Goal: Find specific page/section: Find specific page/section

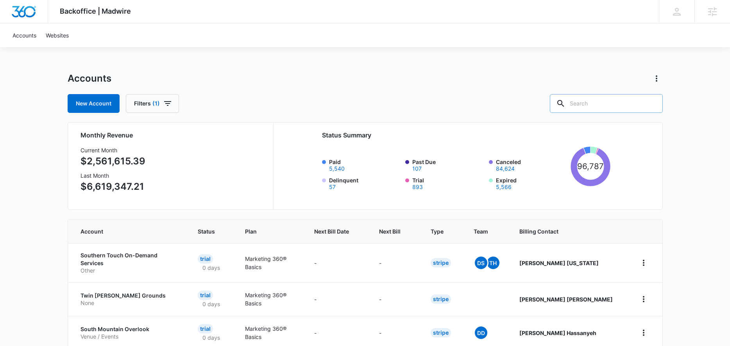
click at [595, 106] on input "text" at bounding box center [606, 103] width 113 height 19
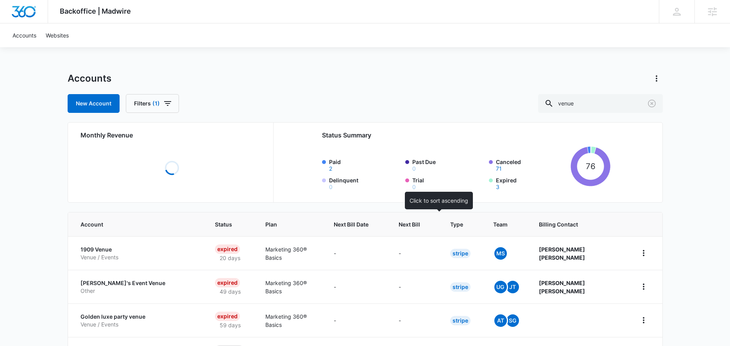
click at [420, 223] on span "Next Bill" at bounding box center [409, 224] width 21 height 8
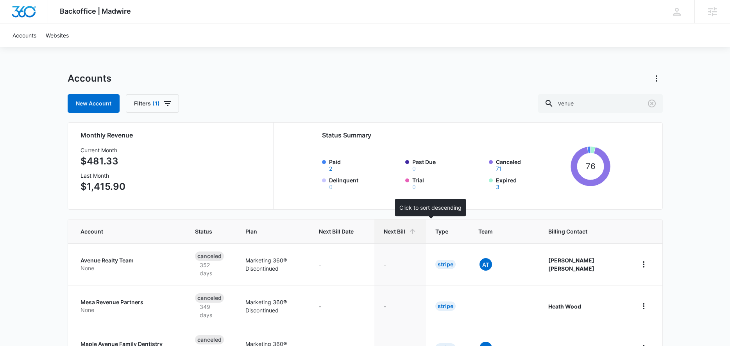
click at [426, 223] on th "Next Bill" at bounding box center [400, 232] width 52 height 24
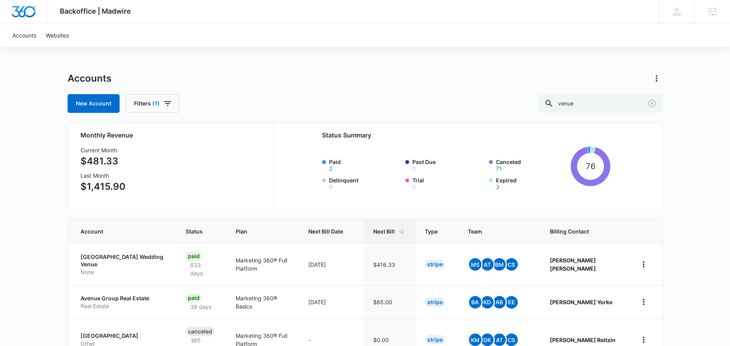
click at [601, 93] on div "Accounts New Account Filters (1) venue" at bounding box center [365, 92] width 595 height 41
click at [598, 107] on input "venue" at bounding box center [600, 103] width 125 height 19
type input "event"
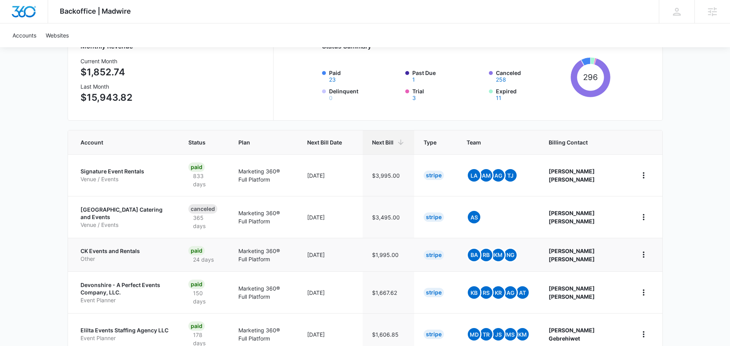
scroll to position [122, 0]
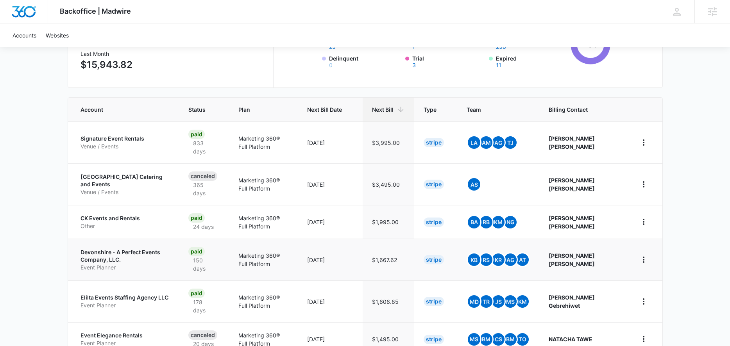
click at [89, 249] on p "Devonshire - A Perfect Events Company, LLC." at bounding box center [125, 256] width 89 height 15
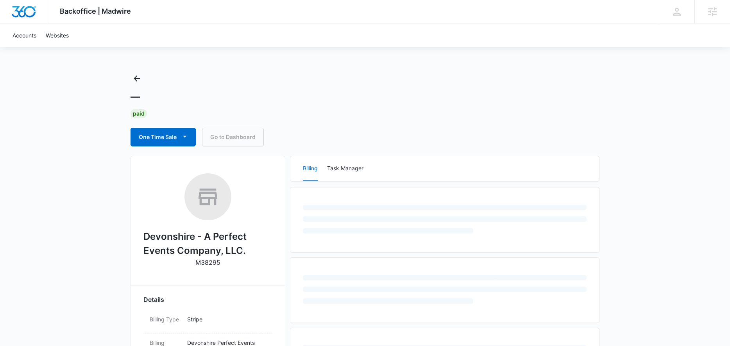
click at [199, 240] on h2 "Devonshire - A Perfect Events Company, LLC." at bounding box center [207, 244] width 129 height 28
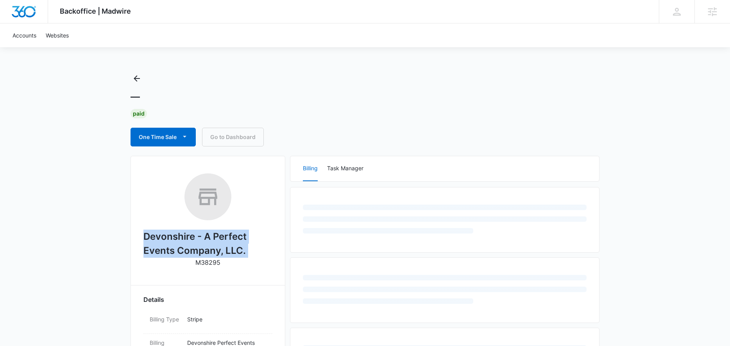
click at [199, 240] on h2 "Devonshire - A Perfect Events Company, LLC." at bounding box center [207, 244] width 129 height 28
copy h2 "Devonshire - A Perfect Events Company, LLC."
